Goal: Task Accomplishment & Management: Manage account settings

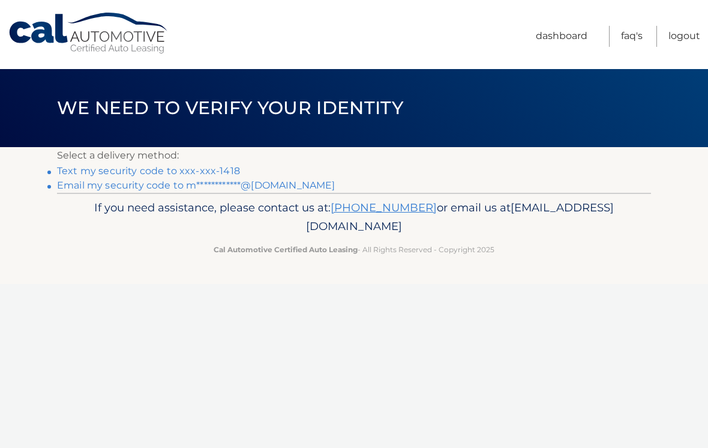
click at [234, 167] on link "Text my security code to xxx-xxx-1418" at bounding box center [148, 170] width 183 height 11
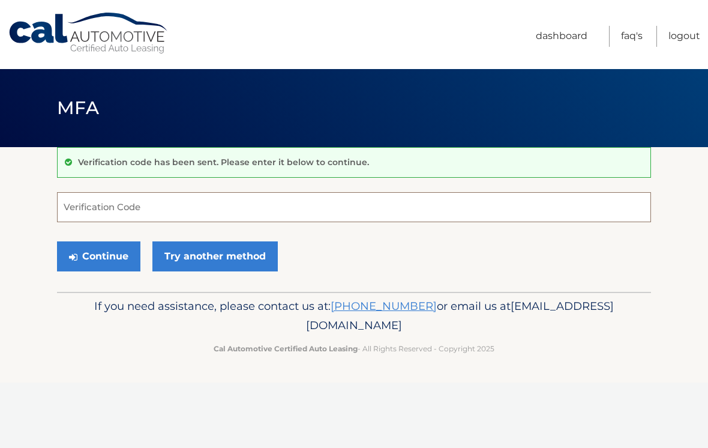
click at [121, 208] on input "Verification Code" at bounding box center [354, 207] width 594 height 30
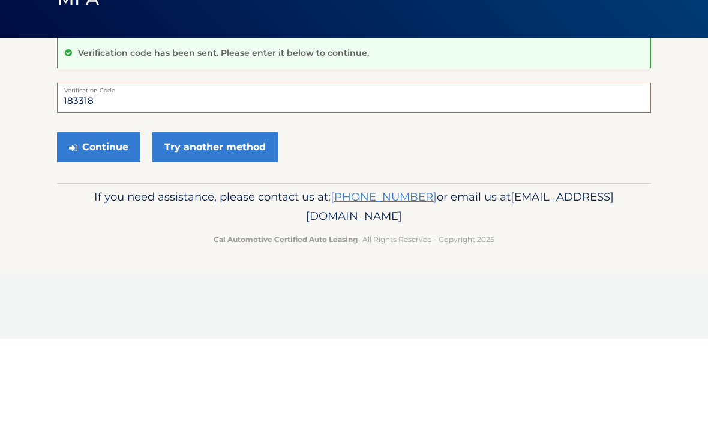
type input "183318"
click at [121, 241] on button "Continue" at bounding box center [98, 256] width 83 height 30
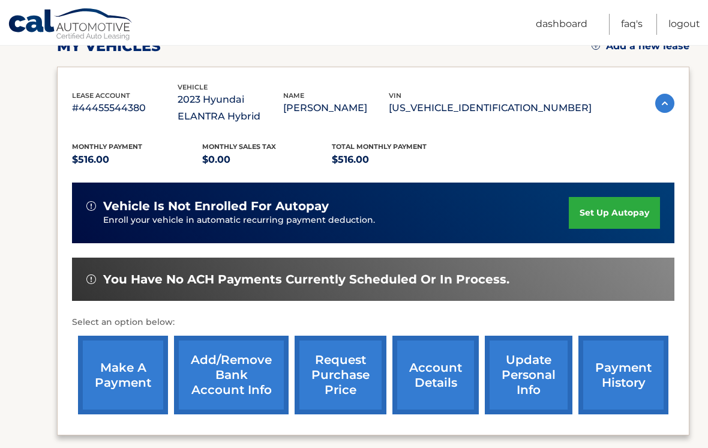
scroll to position [181, 0]
click at [146, 356] on link "make a payment" at bounding box center [123, 375] width 90 height 79
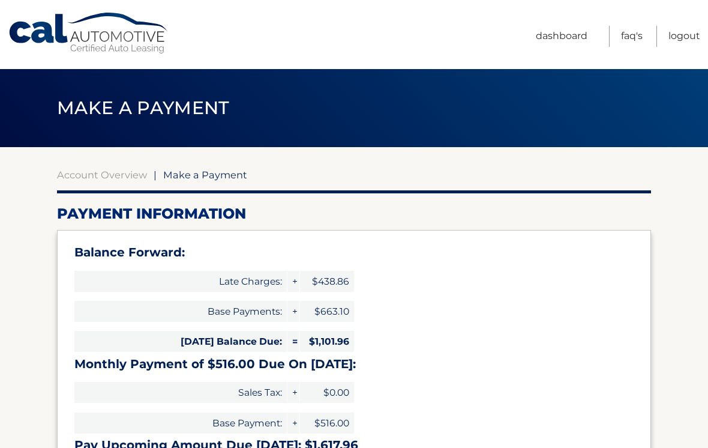
select select "ZDZhYTUxNDAtMzQ0NS00OWYxLWI1NTAtYjczNWM4MTQ1NjU4"
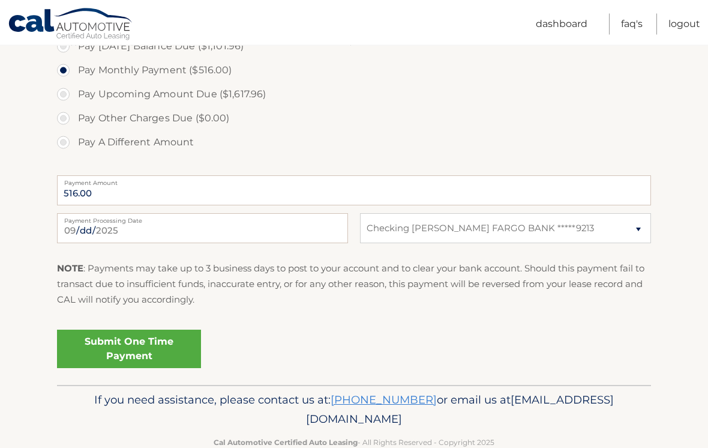
scroll to position [468, 0]
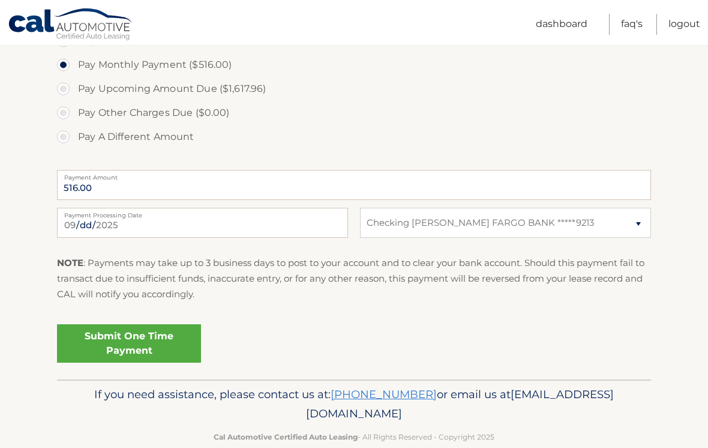
click at [181, 338] on link "Submit One Time Payment" at bounding box center [129, 343] width 144 height 38
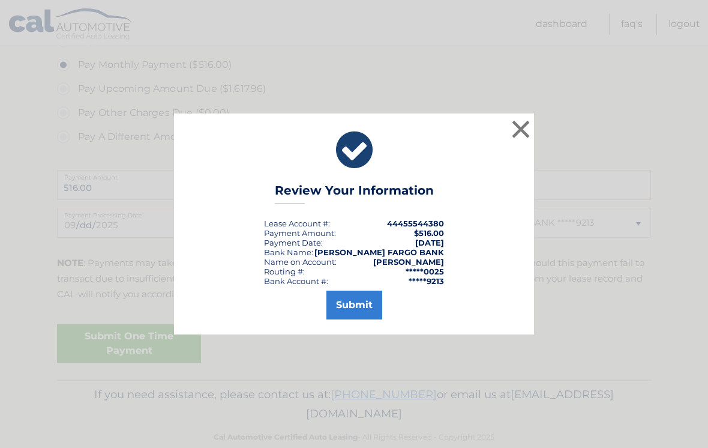
click at [374, 298] on div "Submit" at bounding box center [354, 303] width 330 height 34
click at [372, 314] on button "Submit" at bounding box center [354, 304] width 56 height 29
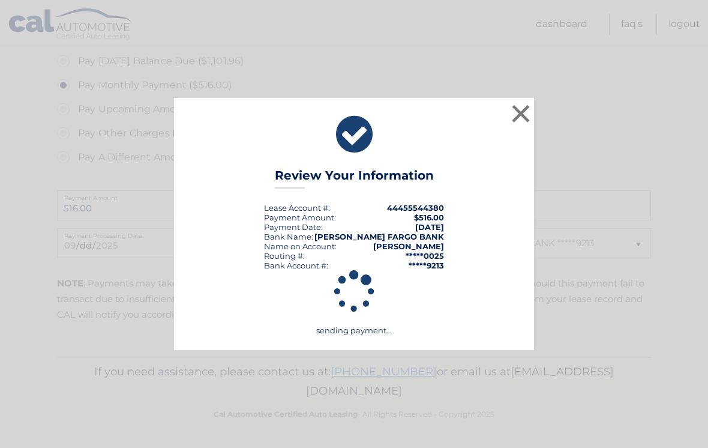
scroll to position [425, 0]
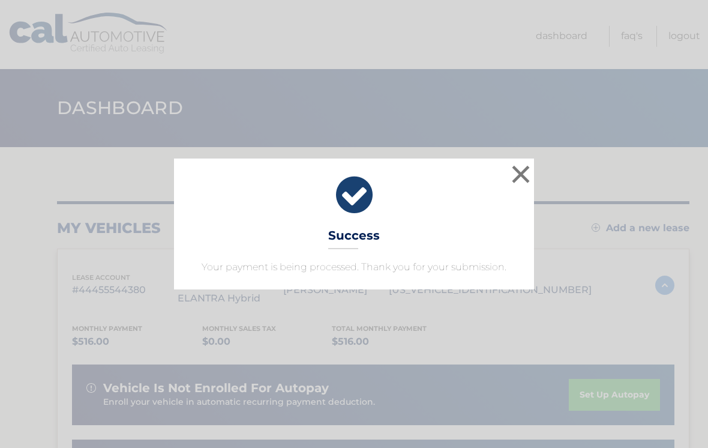
click at [421, 326] on div "× Success Your payment is being processed. Thank you for your submission. Loadi…" at bounding box center [354, 224] width 708 height 448
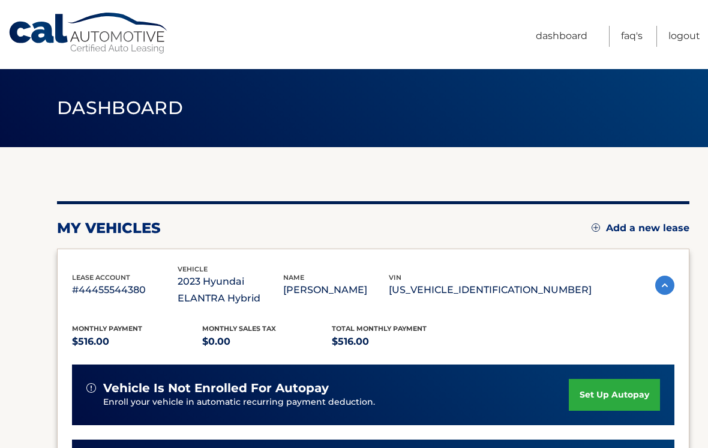
click at [686, 30] on link "Logout" at bounding box center [684, 36] width 32 height 21
